Goal: Navigation & Orientation: Understand site structure

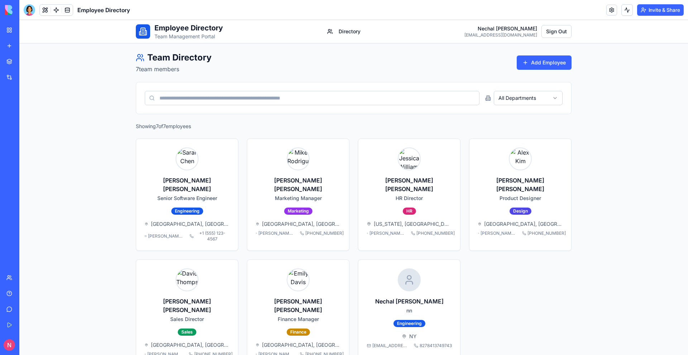
click at [99, 146] on div "Employee Directory Team Management Portal Directory [PERSON_NAME] [PERSON_NAME]…" at bounding box center [353, 197] width 669 height 355
click at [68, 9] on link at bounding box center [67, 10] width 11 height 11
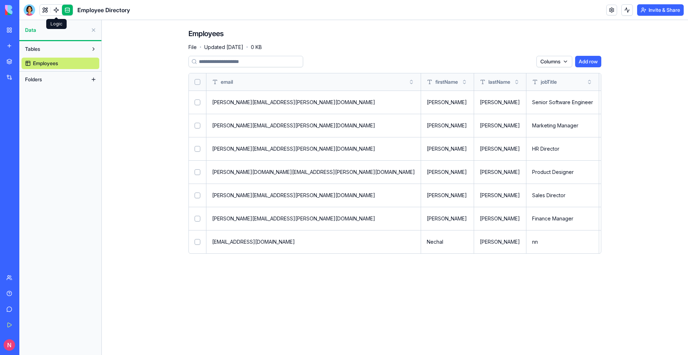
click at [54, 11] on link at bounding box center [56, 10] width 11 height 11
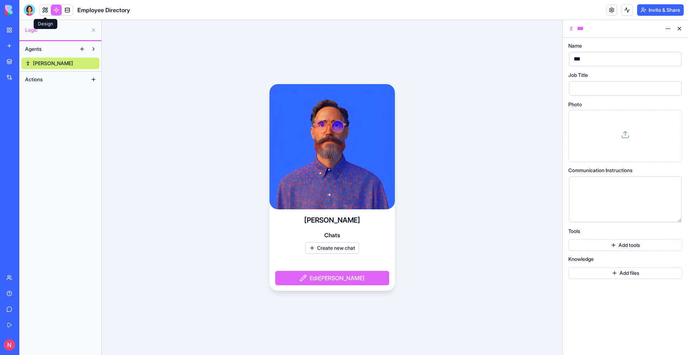
click at [47, 11] on link at bounding box center [45, 10] width 11 height 11
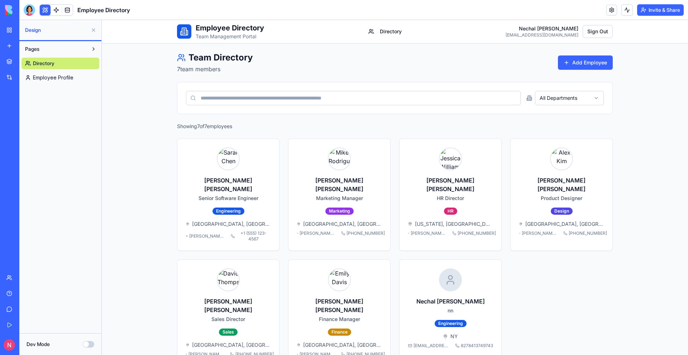
click at [154, 127] on div "Employee Directory Team Management Portal Directory [PERSON_NAME] [PERSON_NAME]…" at bounding box center [395, 197] width 586 height 355
